Goal: Transaction & Acquisition: Purchase product/service

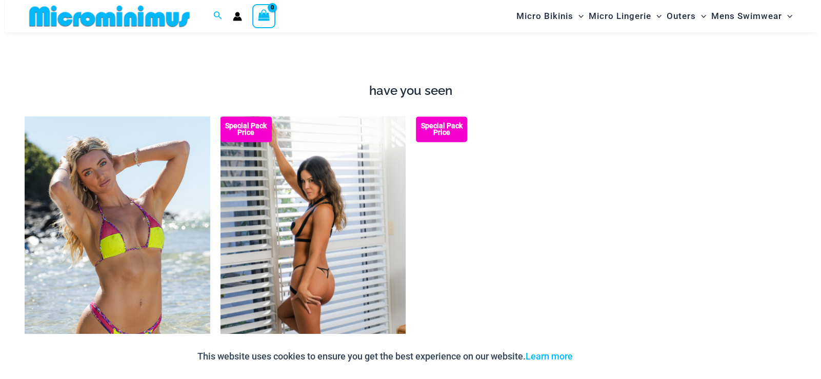
scroll to position [1173, 0]
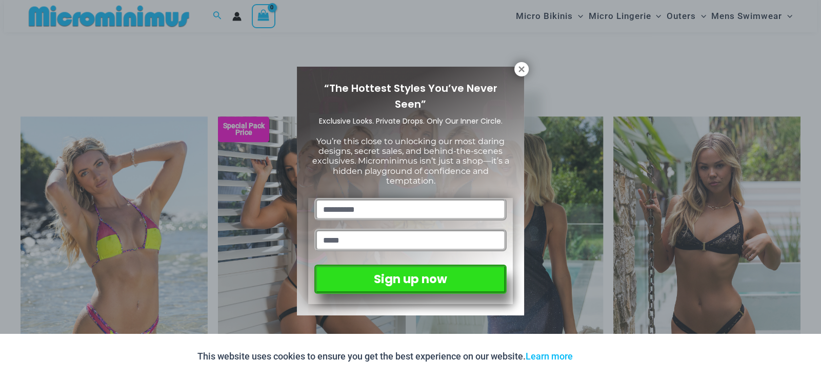
drag, startPoint x: 518, startPoint y: 71, endPoint x: 493, endPoint y: 66, distance: 26.1
click at [518, 71] on icon at bounding box center [521, 69] width 9 height 9
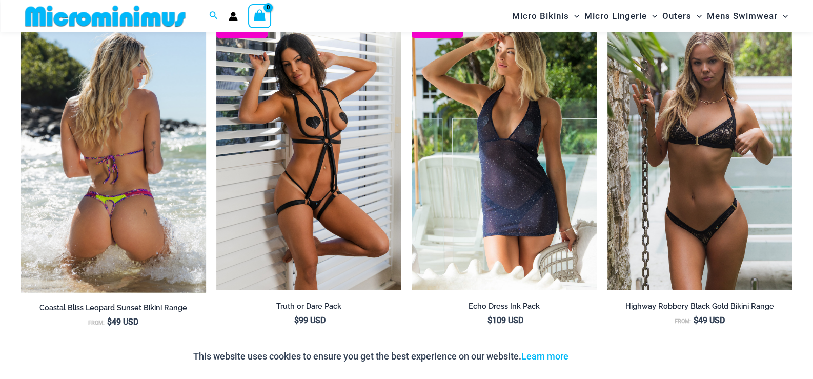
scroll to position [1273, 0]
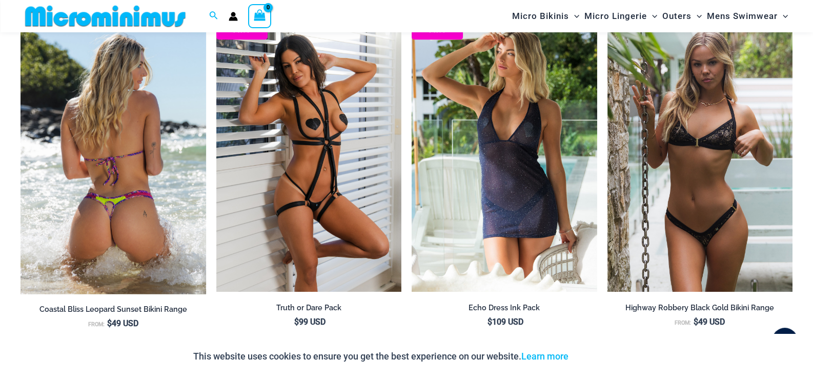
click at [119, 205] on img at bounding box center [114, 154] width 186 height 280
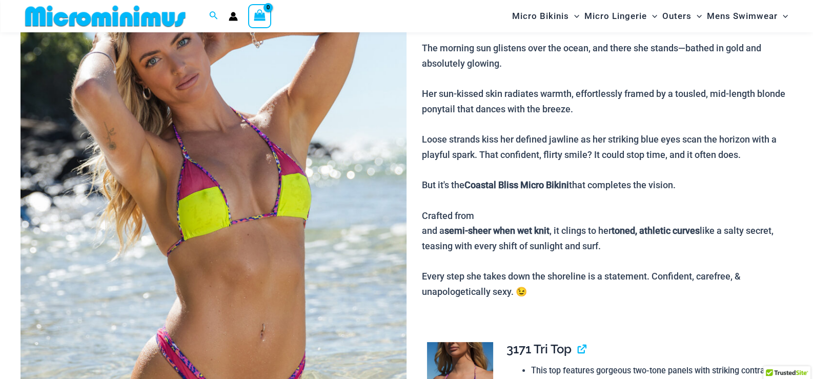
scroll to position [157, 0]
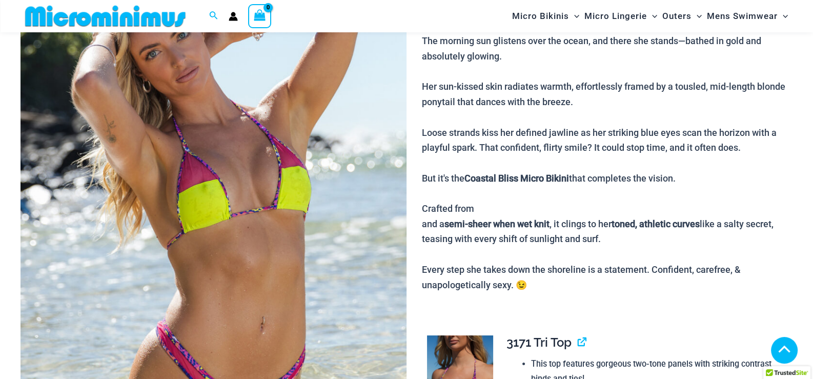
click at [219, 189] on img at bounding box center [214, 227] width 386 height 583
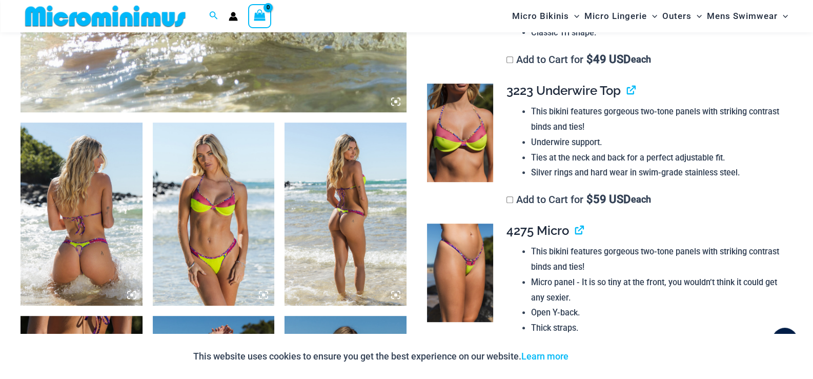
click at [131, 294] on icon at bounding box center [131, 294] width 3 height 3
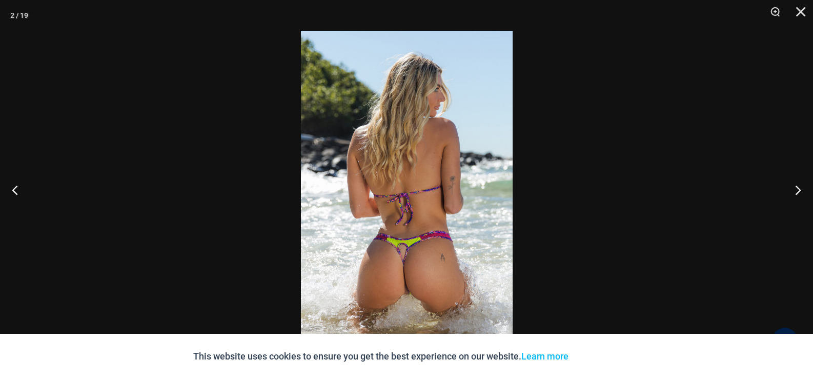
click at [408, 280] on img at bounding box center [407, 189] width 212 height 317
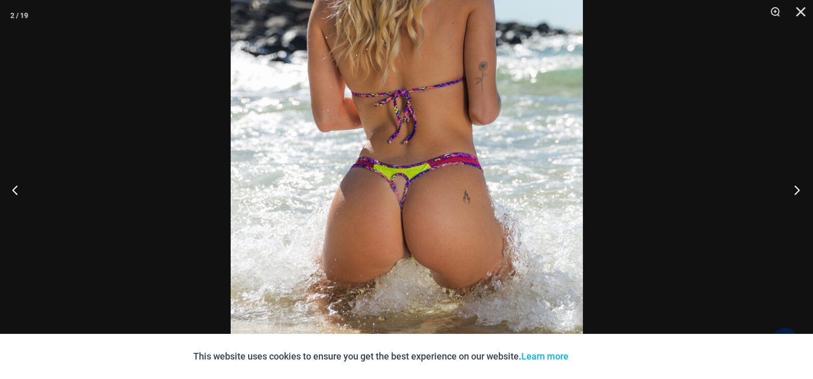
click at [797, 188] on button "Next" at bounding box center [794, 189] width 38 height 51
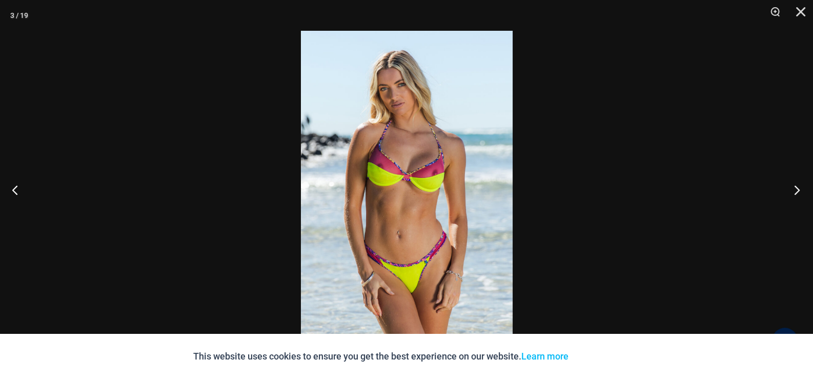
click at [797, 188] on button "Next" at bounding box center [794, 189] width 38 height 51
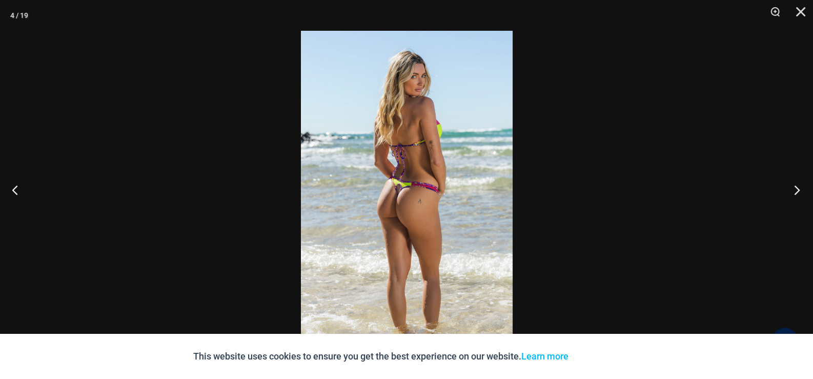
click at [797, 188] on button "Next" at bounding box center [794, 189] width 38 height 51
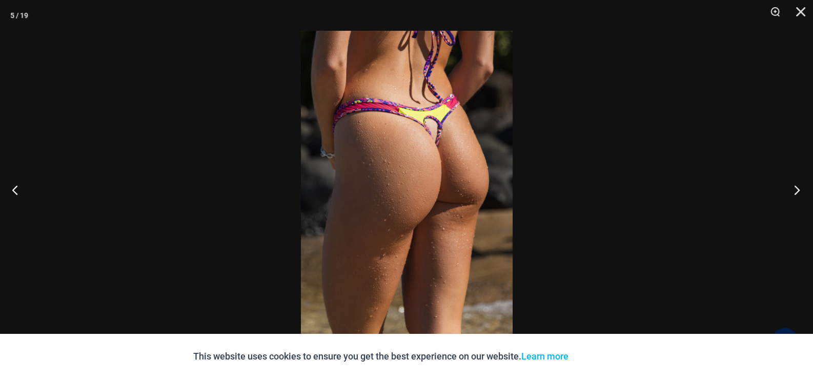
click at [797, 188] on button "Next" at bounding box center [794, 189] width 38 height 51
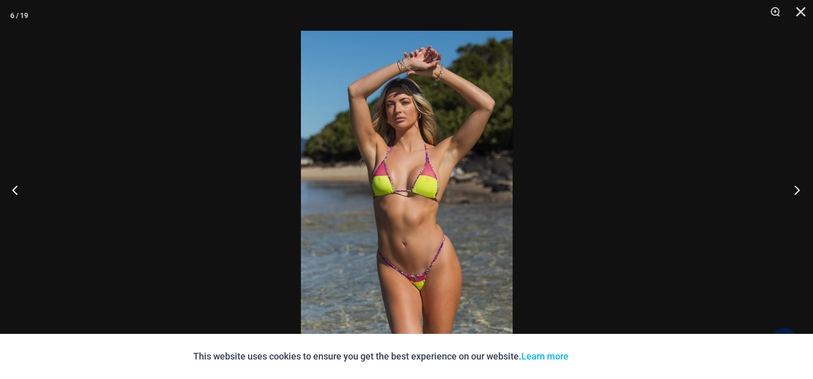
click at [797, 188] on button "Next" at bounding box center [794, 189] width 38 height 51
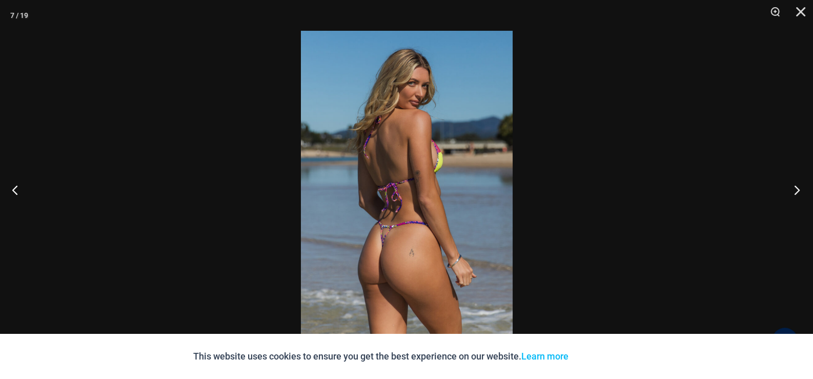
click at [797, 188] on button "Next" at bounding box center [794, 189] width 38 height 51
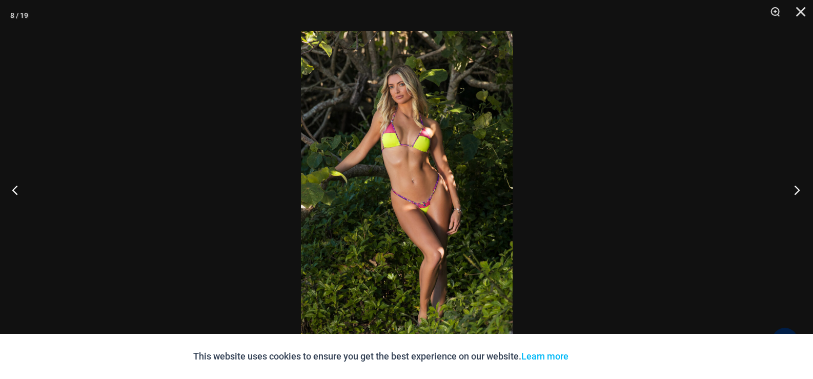
click at [797, 188] on button "Next" at bounding box center [794, 189] width 38 height 51
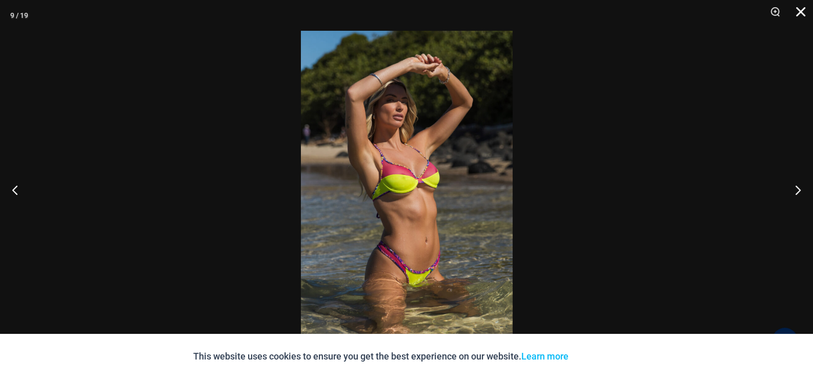
click at [802, 8] on button "Close" at bounding box center [798, 15] width 26 height 31
